Goal: Book appointment/travel/reservation

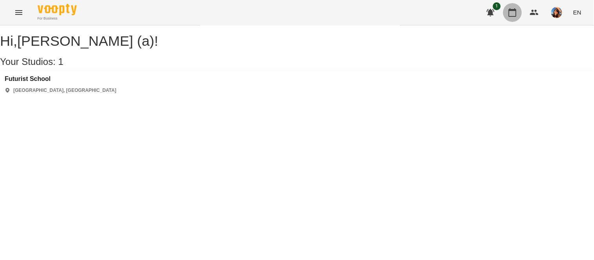
click at [506, 9] on button "button" at bounding box center [512, 12] width 19 height 19
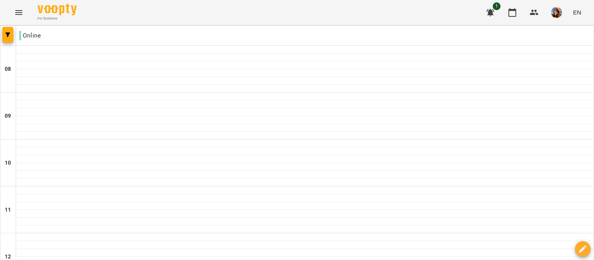
scroll to position [417, 0]
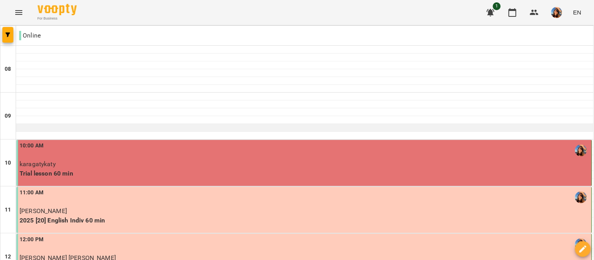
scroll to position [413, 0]
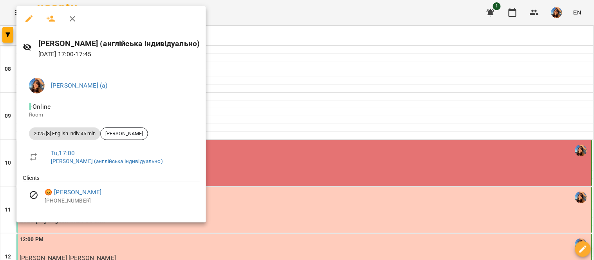
click at [236, 50] on div at bounding box center [297, 130] width 594 height 260
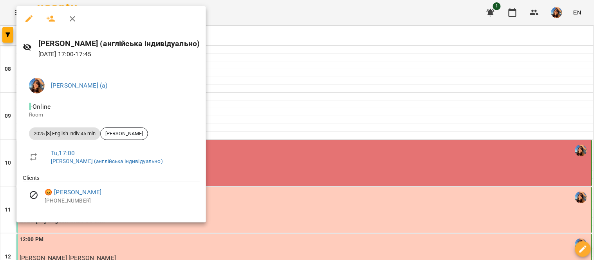
click at [257, 41] on div at bounding box center [297, 130] width 594 height 260
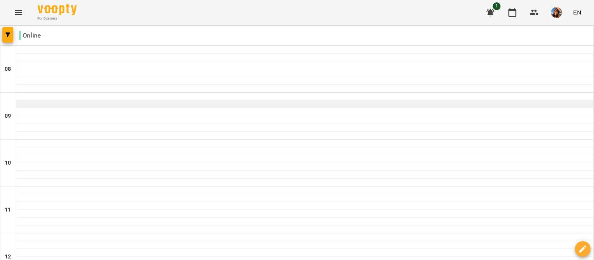
scroll to position [503, 0]
